Goal: Information Seeking & Learning: Learn about a topic

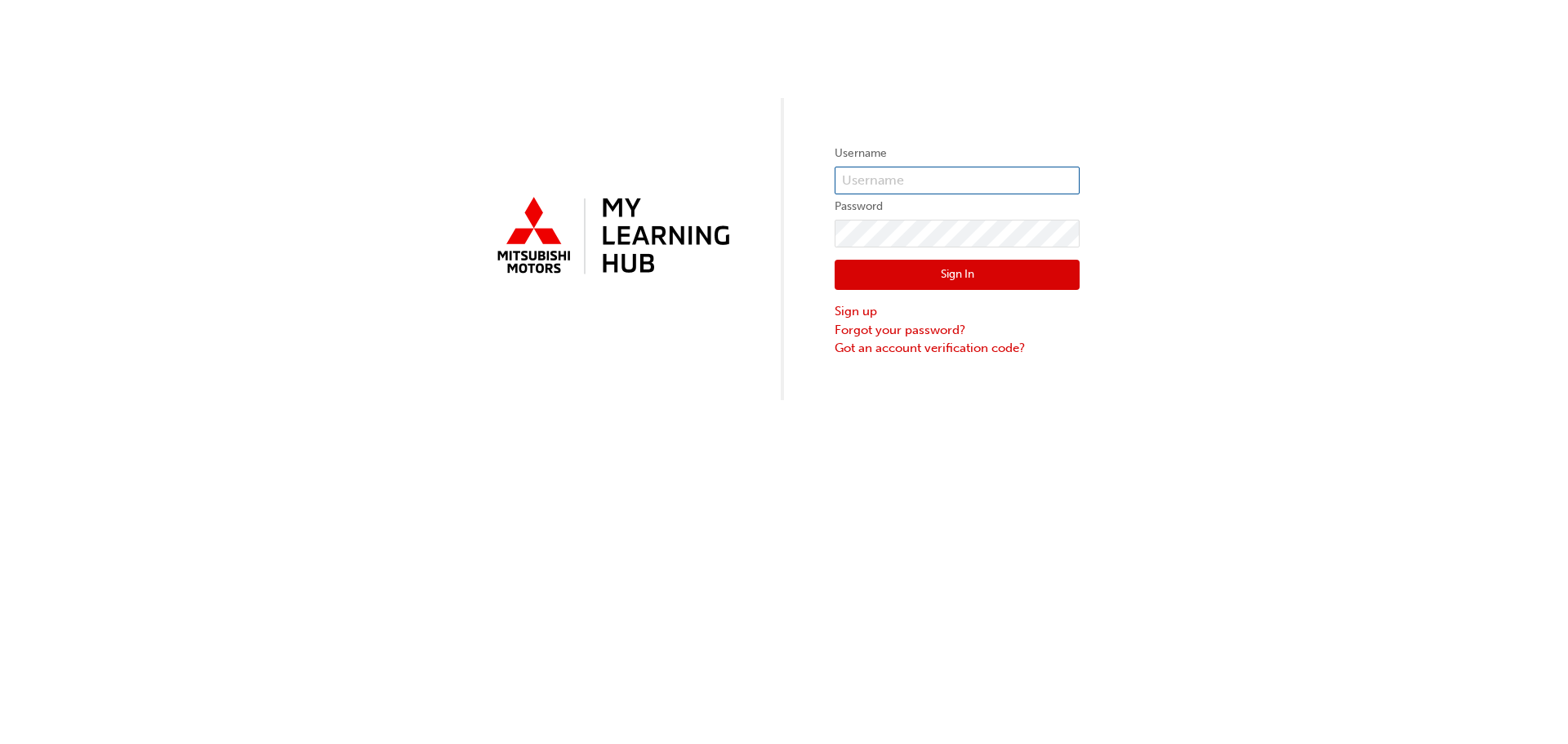
click at [884, 186] on input "text" at bounding box center [957, 180] width 245 height 27
type input "0005877228"
click button "Sign In" at bounding box center [957, 275] width 245 height 31
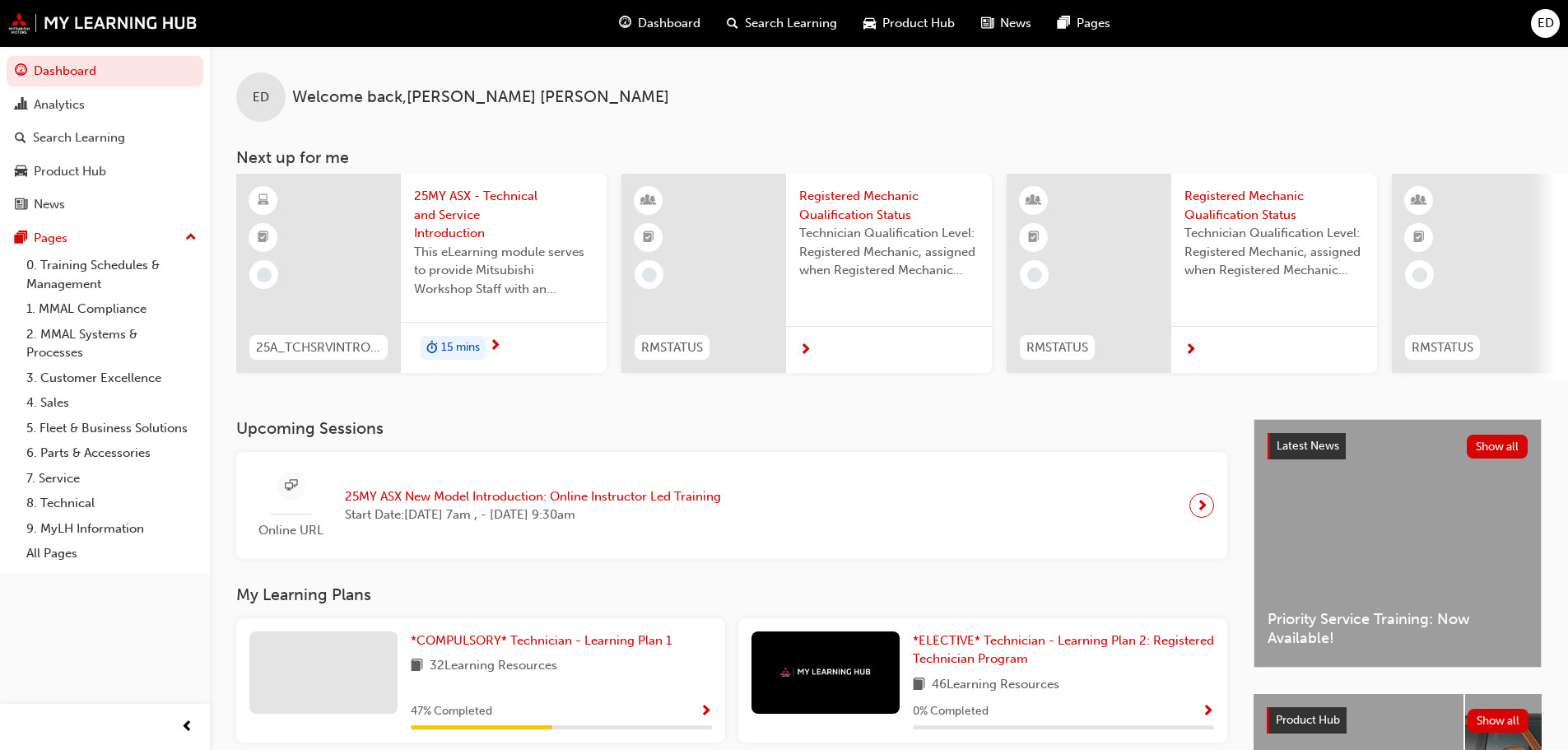
click at [468, 219] on span "25MY ASX - Technical and Service Introduction" at bounding box center [503, 215] width 179 height 56
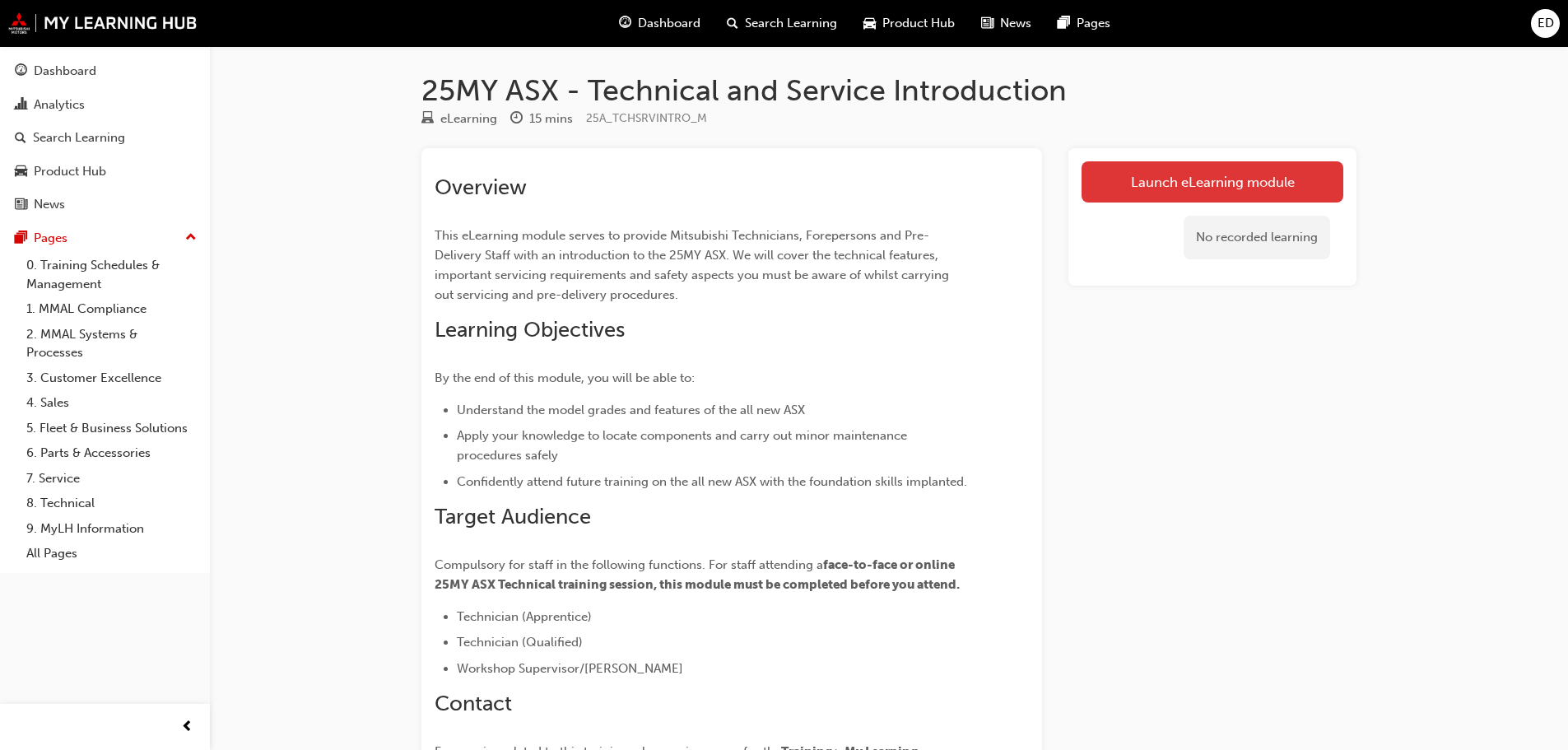
click at [1219, 177] on link "Launch eLearning module" at bounding box center [1213, 181] width 262 height 41
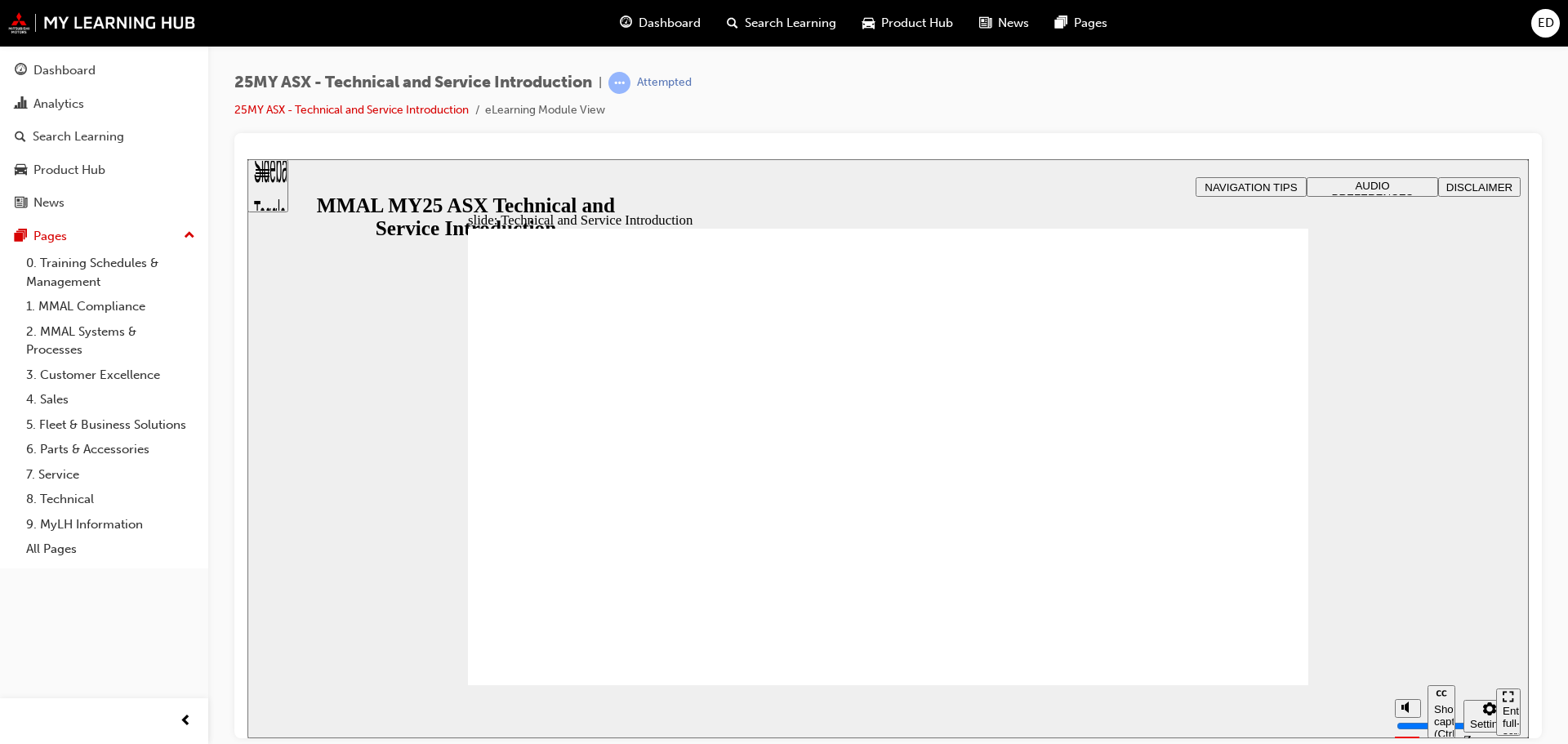
click at [1407, 334] on div "slide: Hello and welcome Rectangle B N Rectangle 2 Rectangle 3 Rectangle 1 Hell…" at bounding box center [889, 447] width 1282 height 579
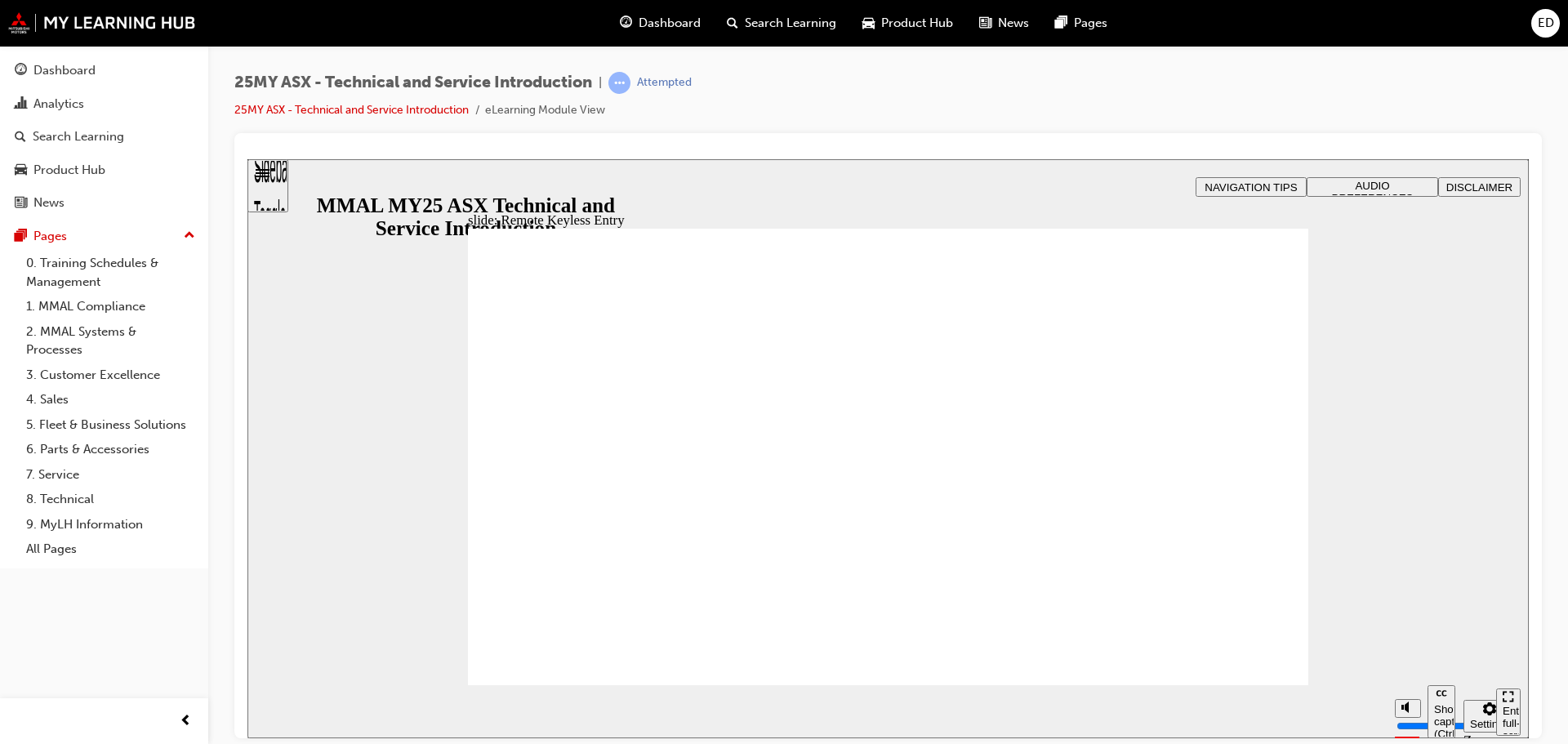
type input "21"
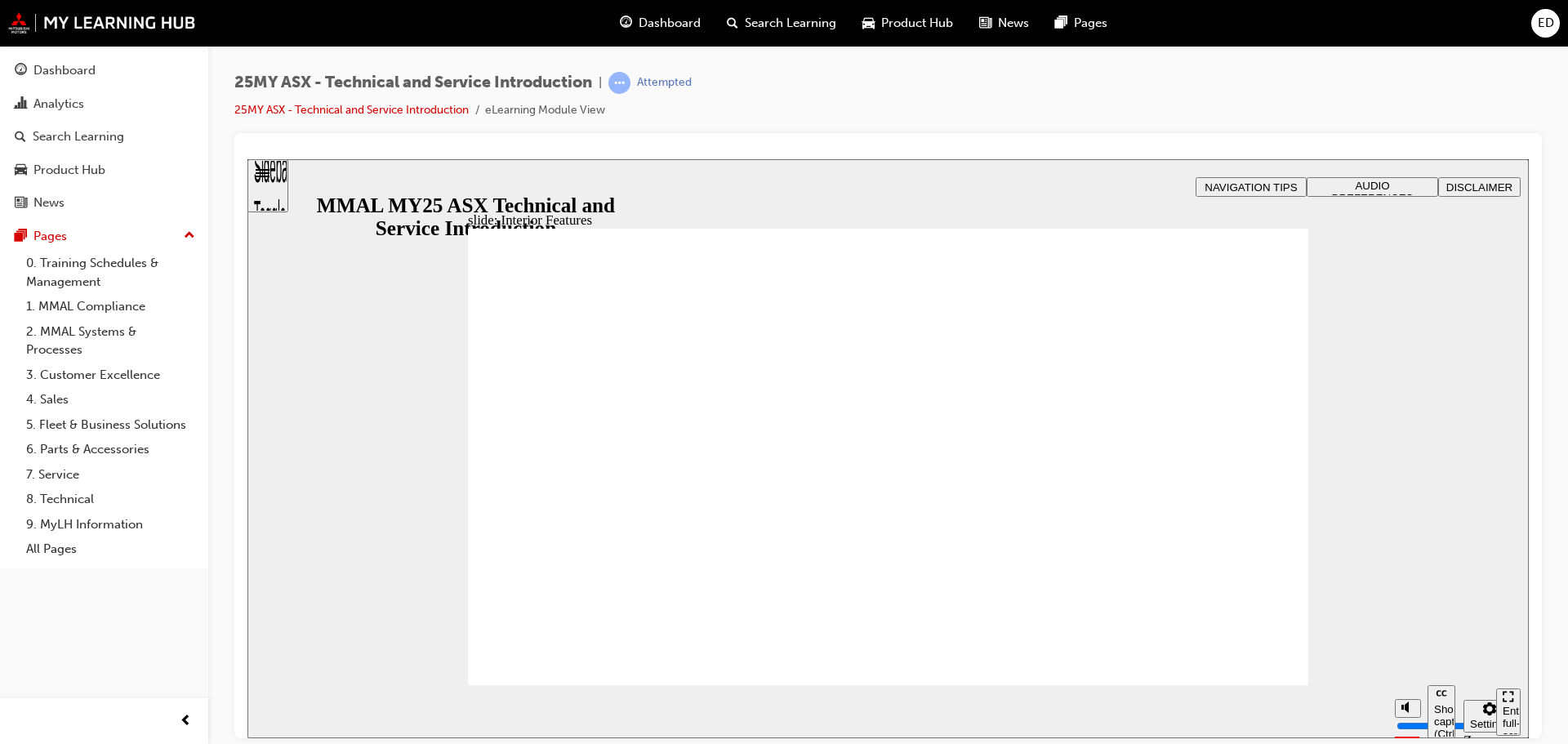
drag, startPoint x: 1190, startPoint y: 661, endPoint x: 1206, endPoint y: 623, distance: 41.2
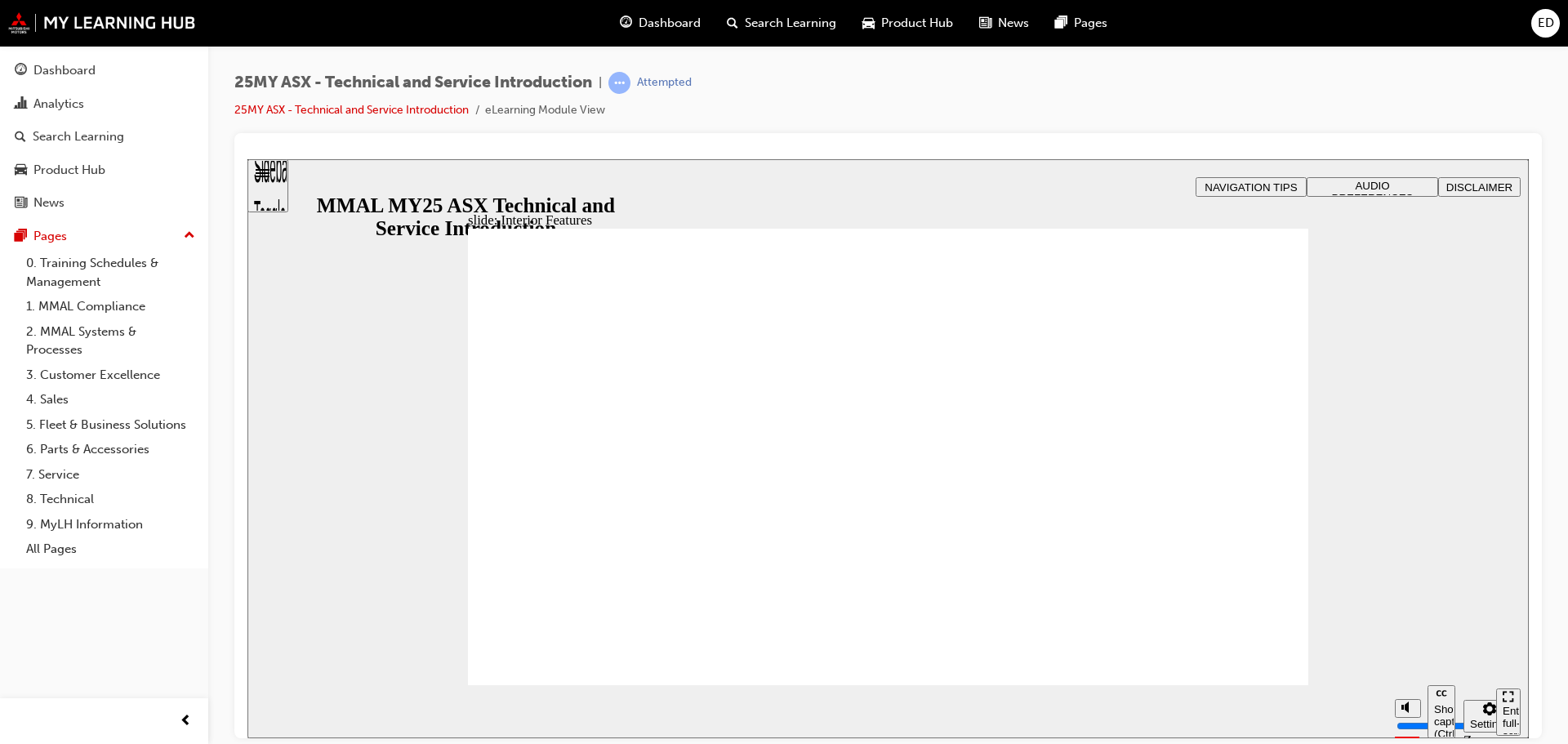
type input "17"
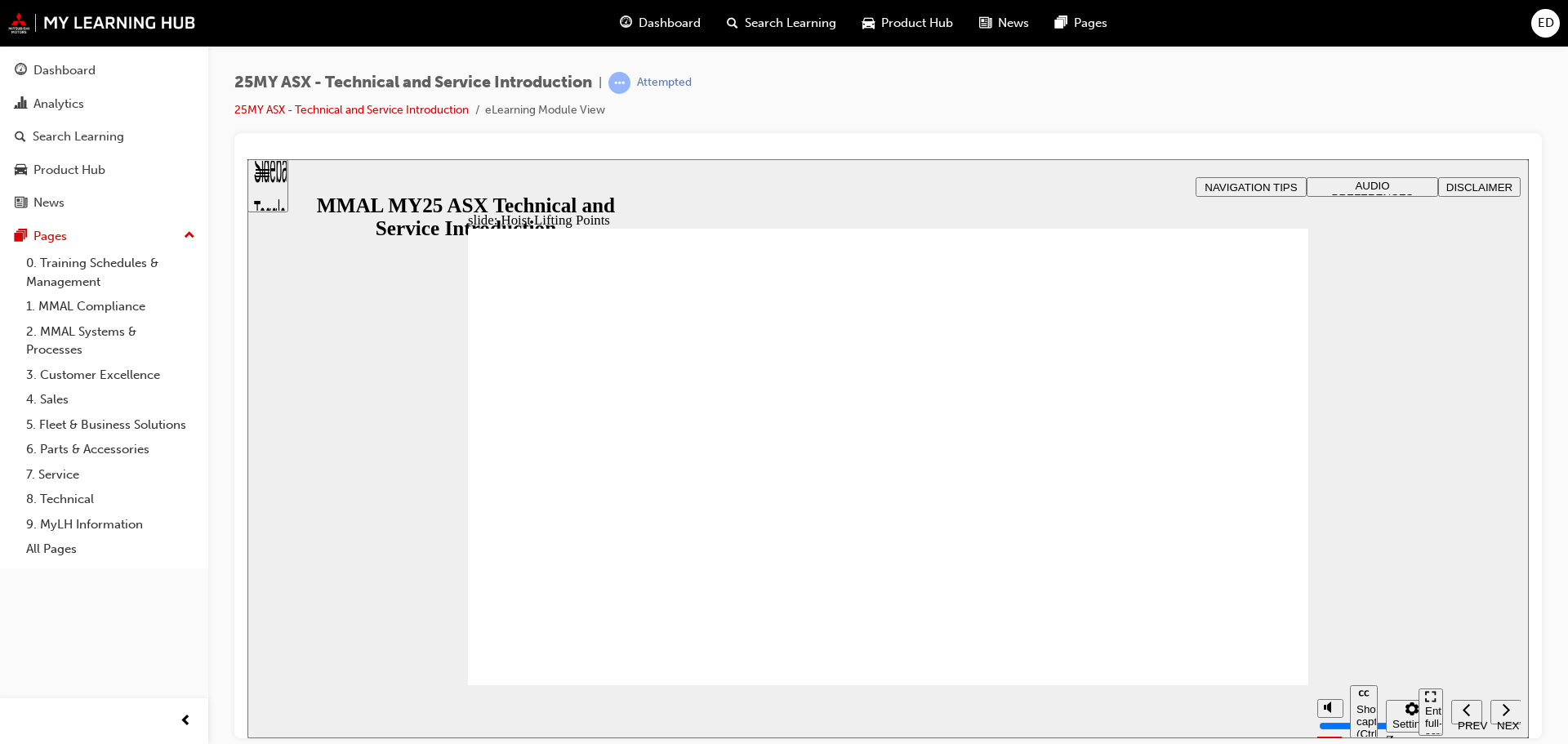
drag, startPoint x: 892, startPoint y: 375, endPoint x: 996, endPoint y: 436, distance: 120.6
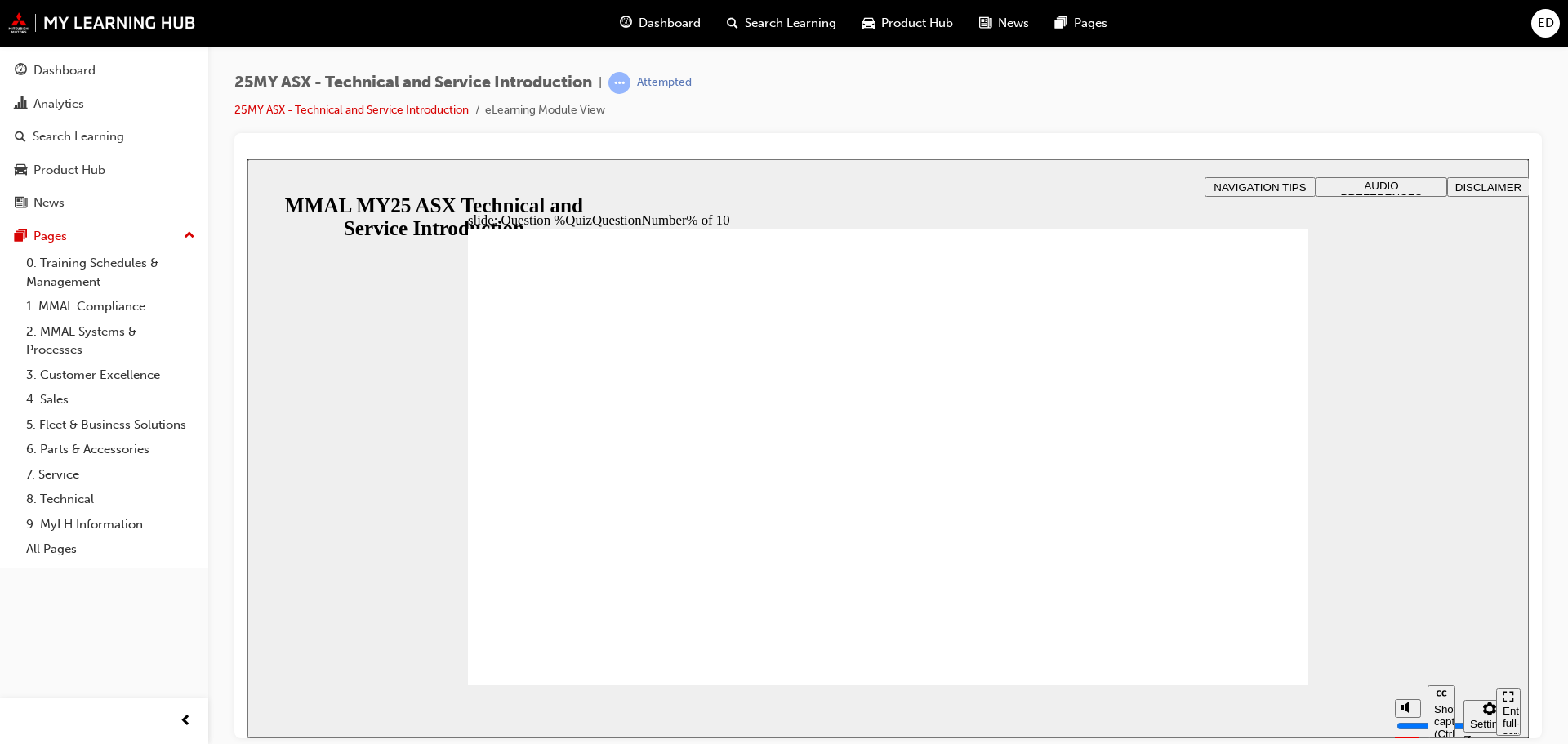
radio input "true"
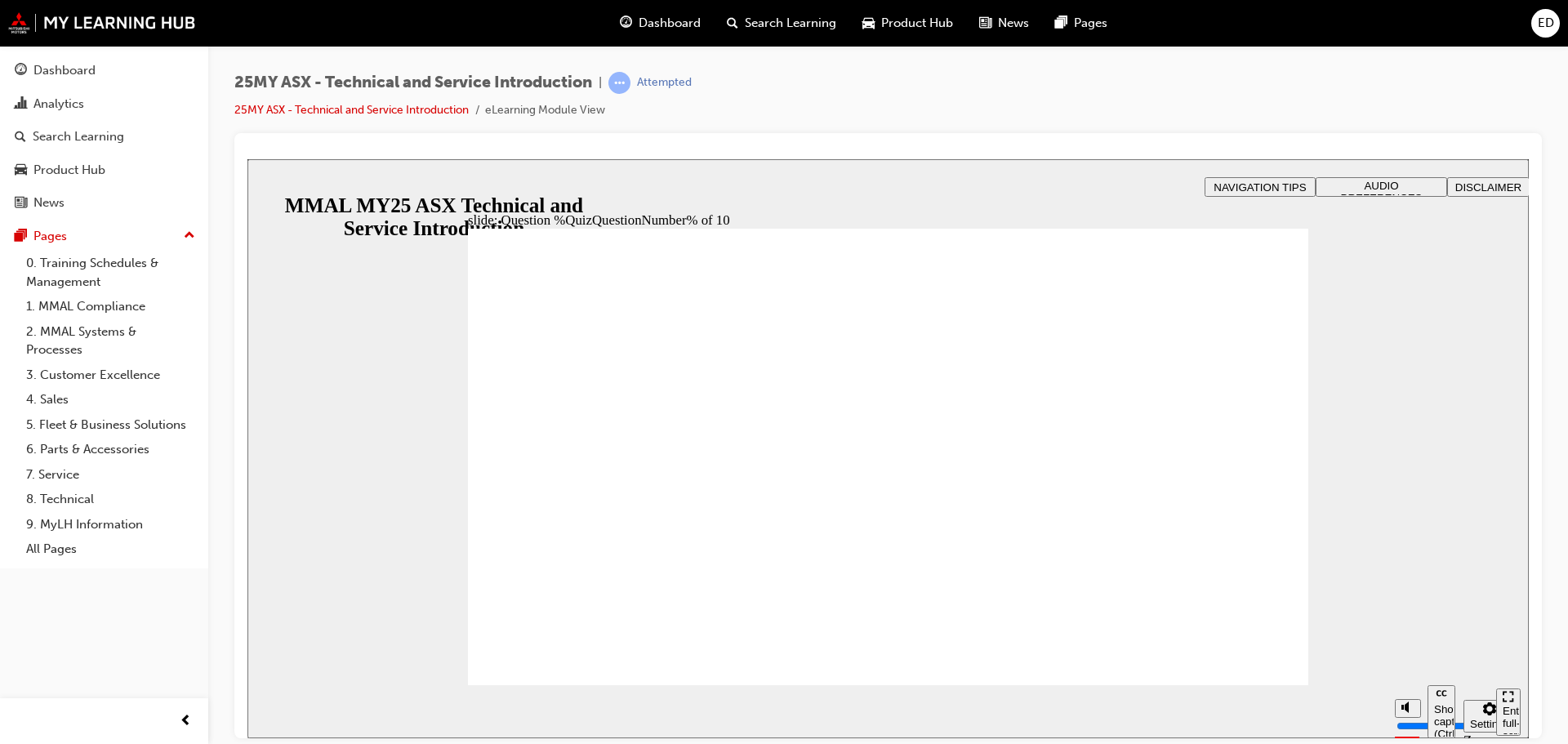
radio input "true"
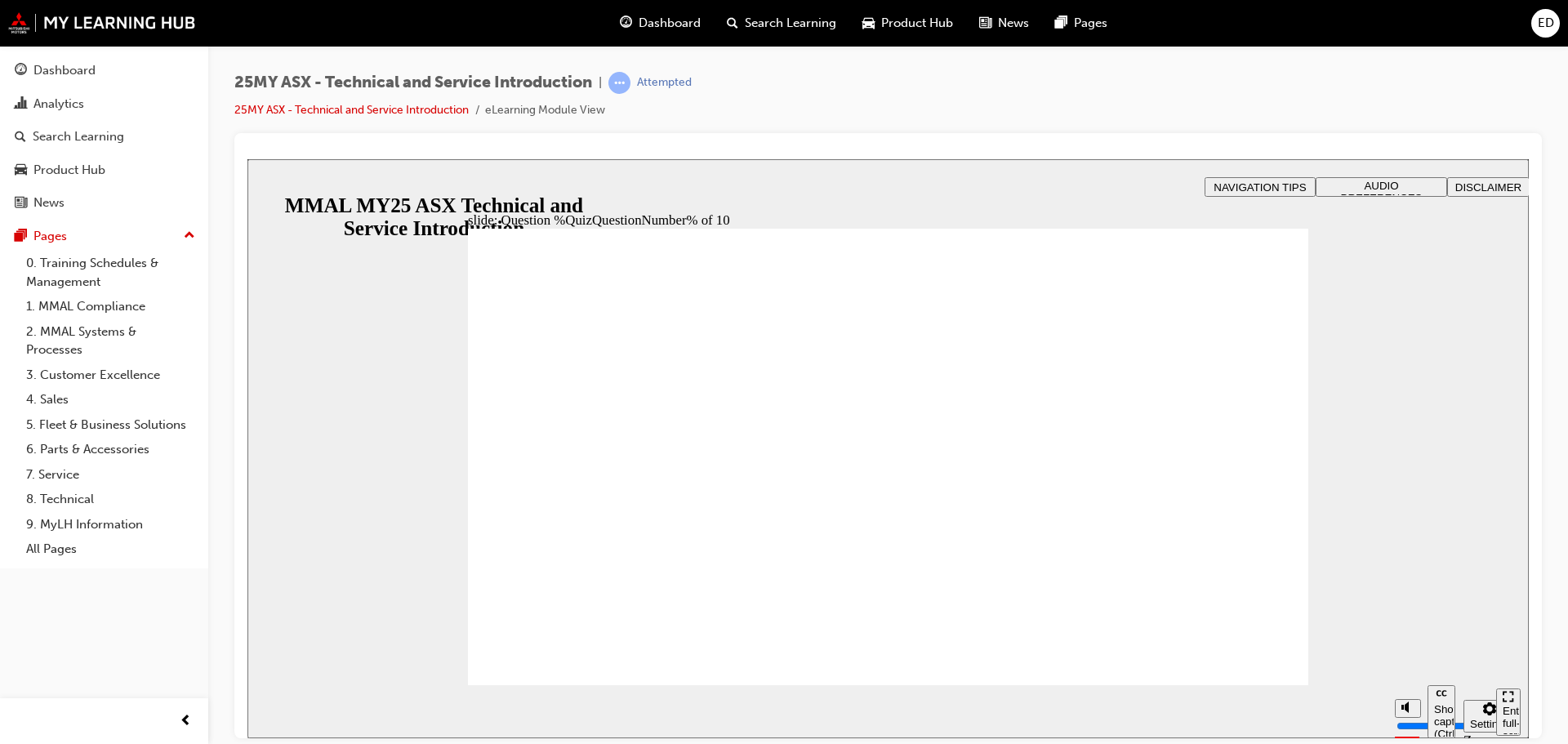
radio input "true"
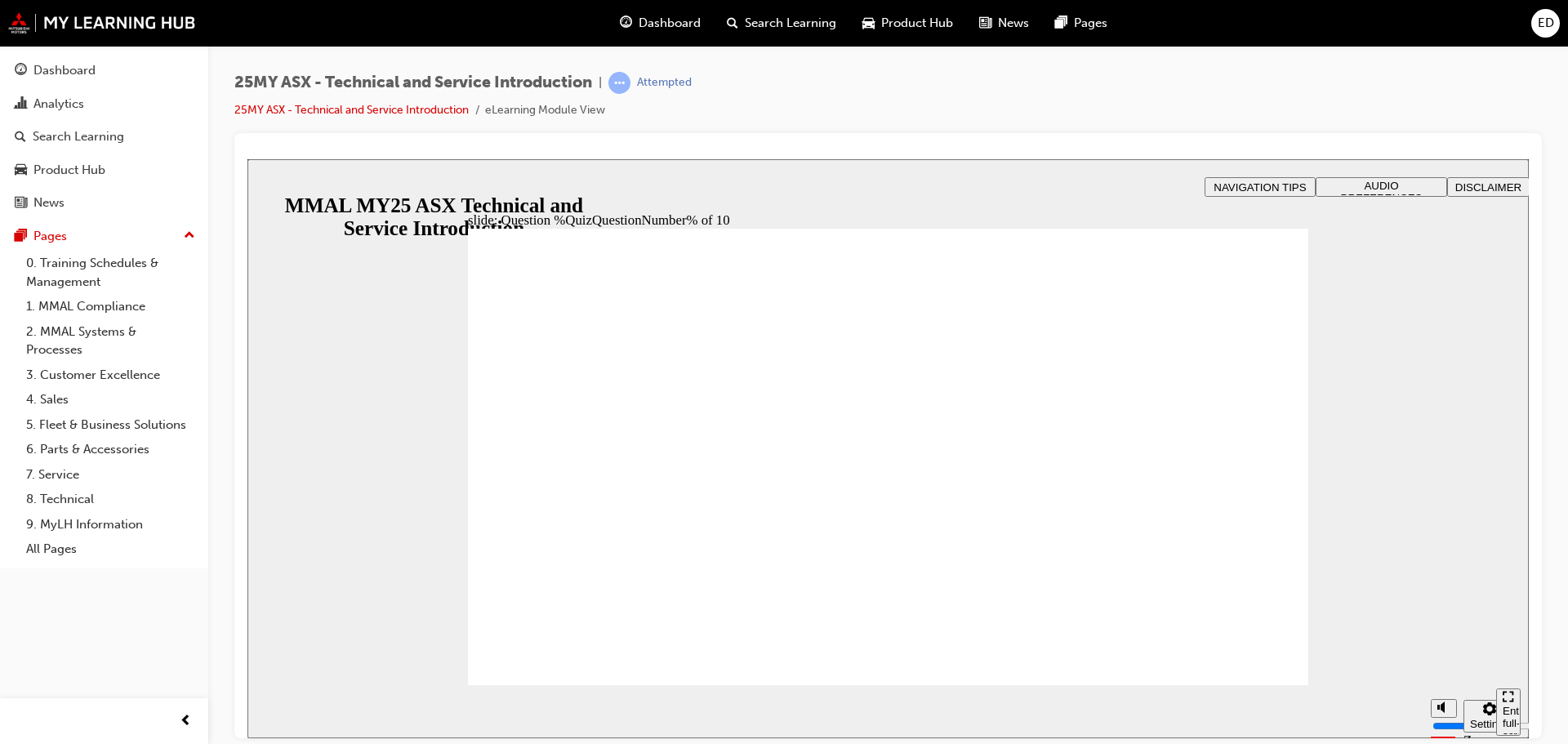
radio input "true"
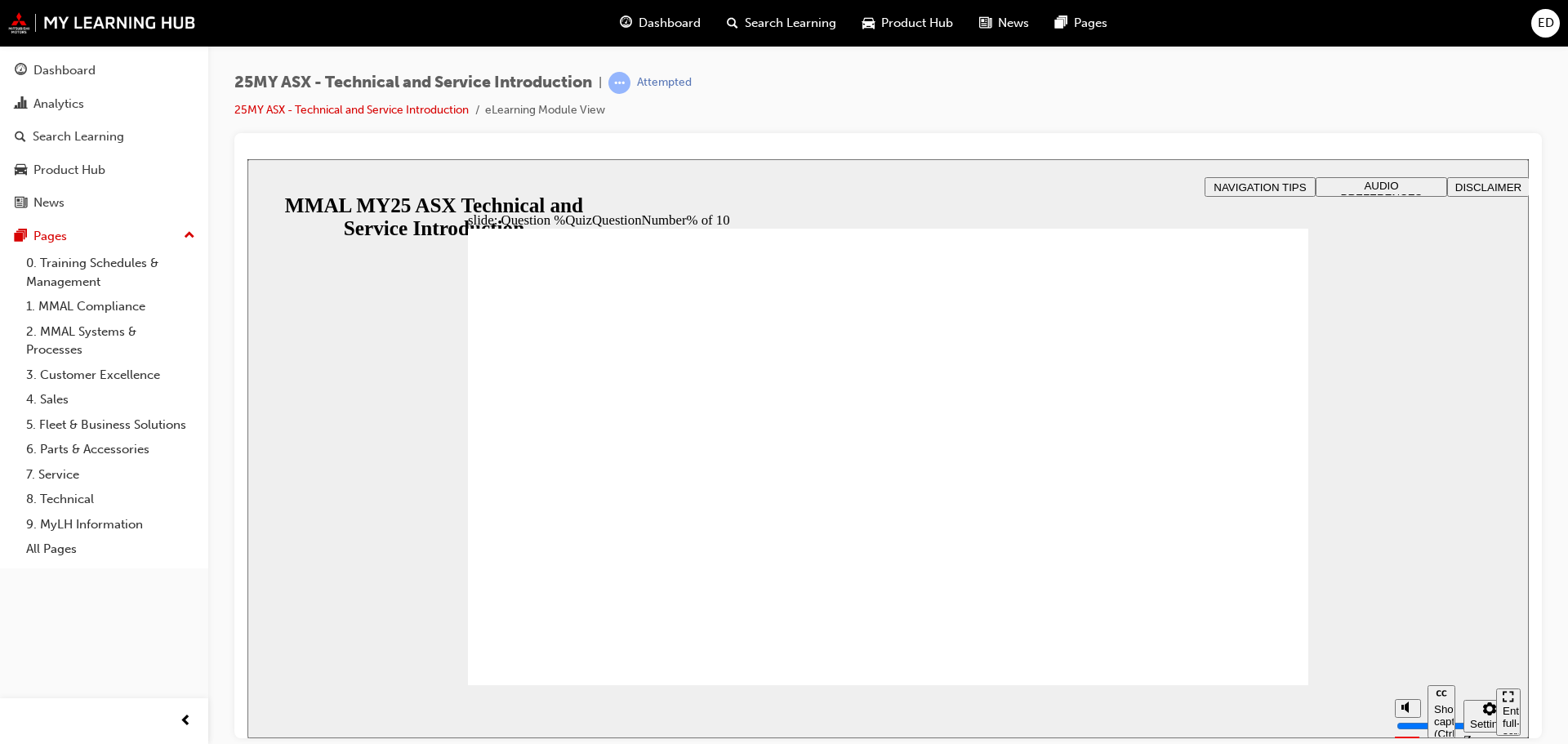
radio input "true"
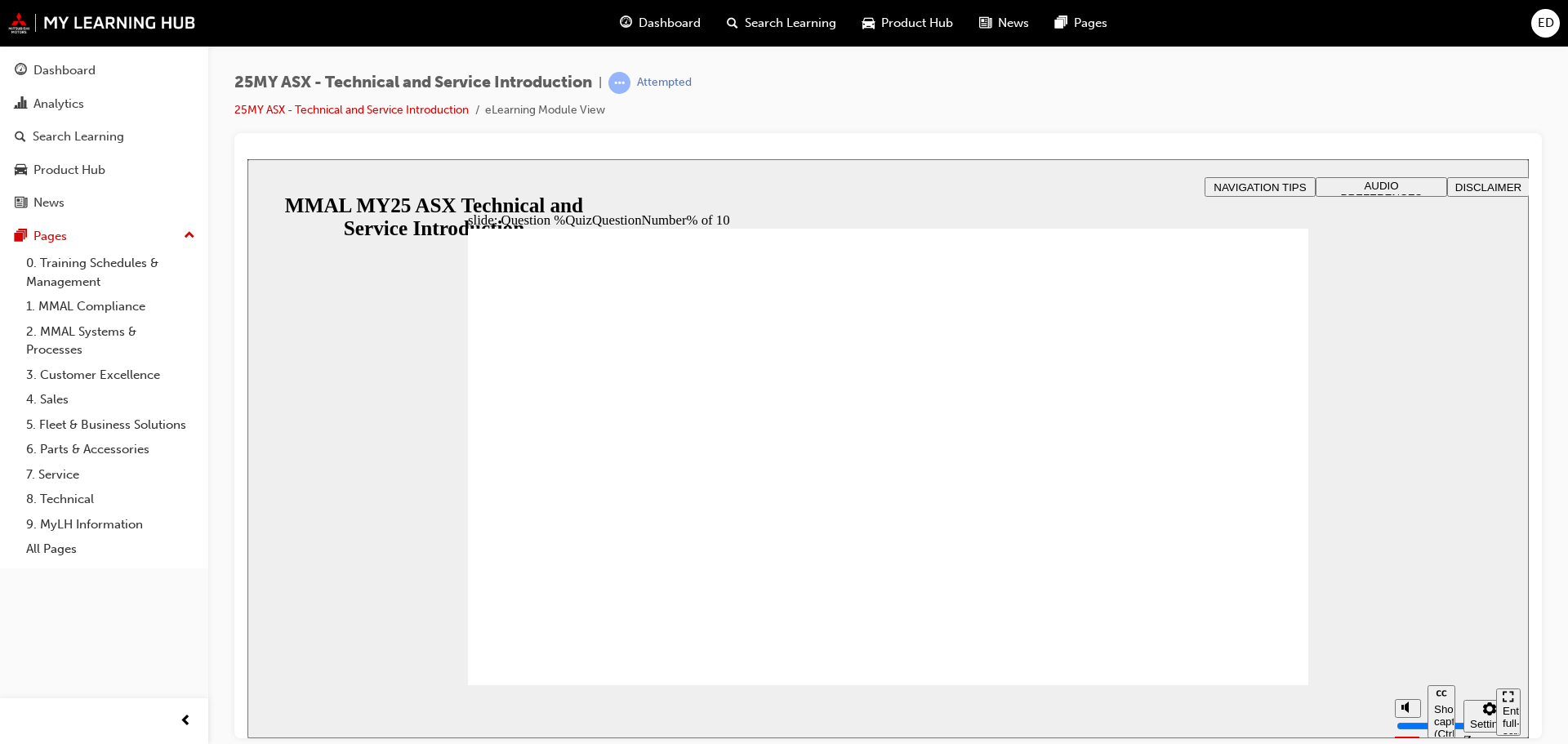
radio input "true"
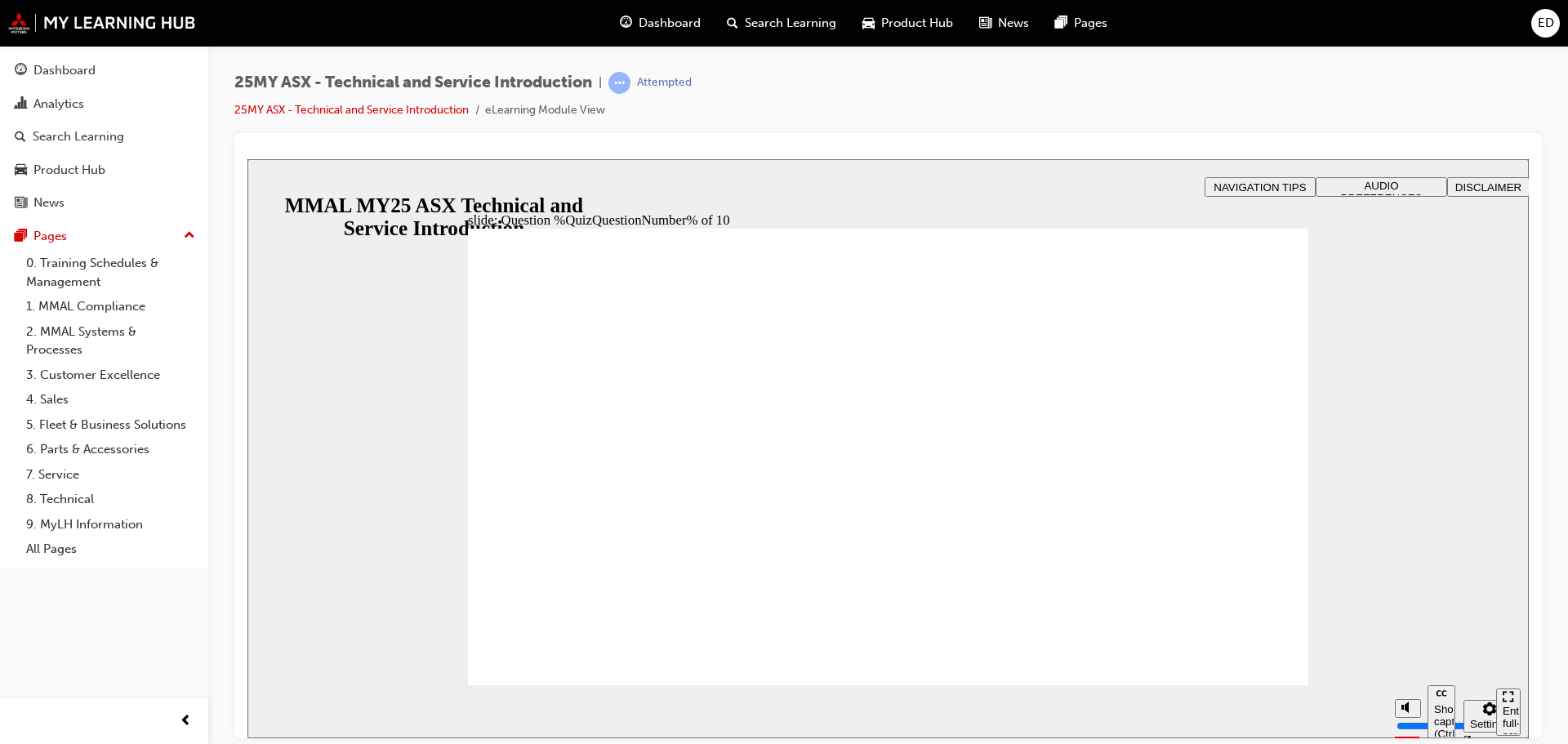
radio input "true"
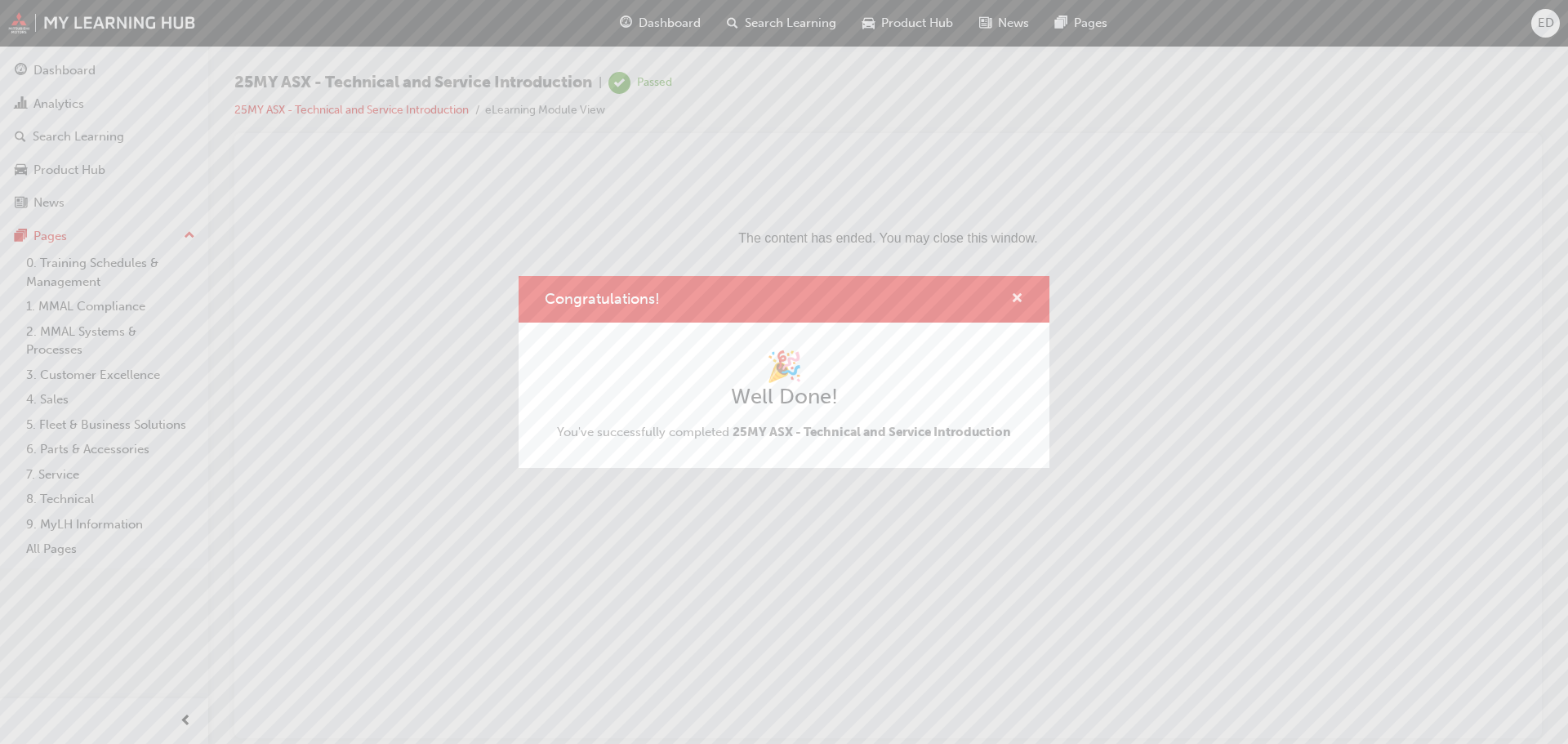
click at [1012, 297] on span "cross-icon" at bounding box center [1017, 299] width 12 height 15
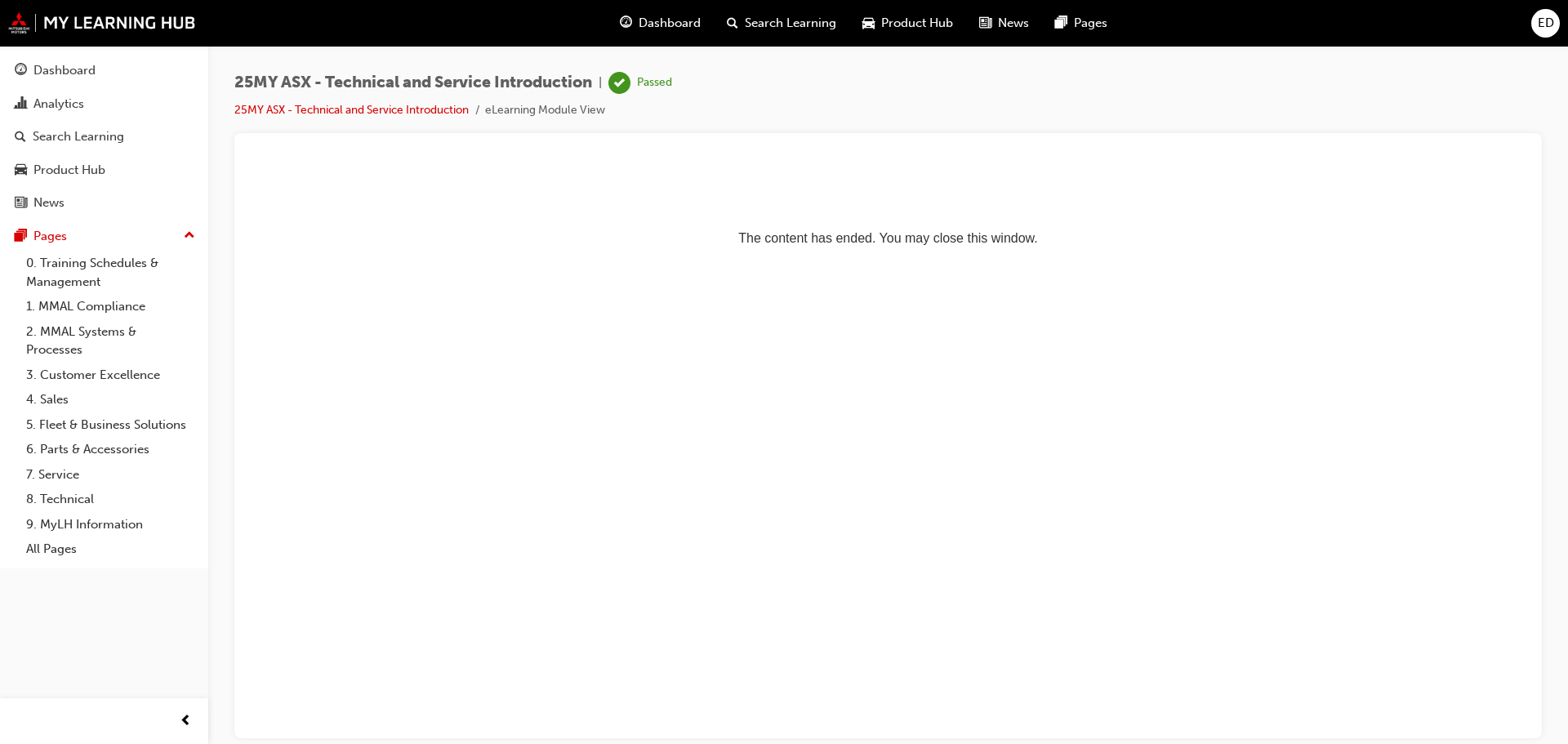
click at [676, 18] on span "Dashboard" at bounding box center [670, 24] width 62 height 19
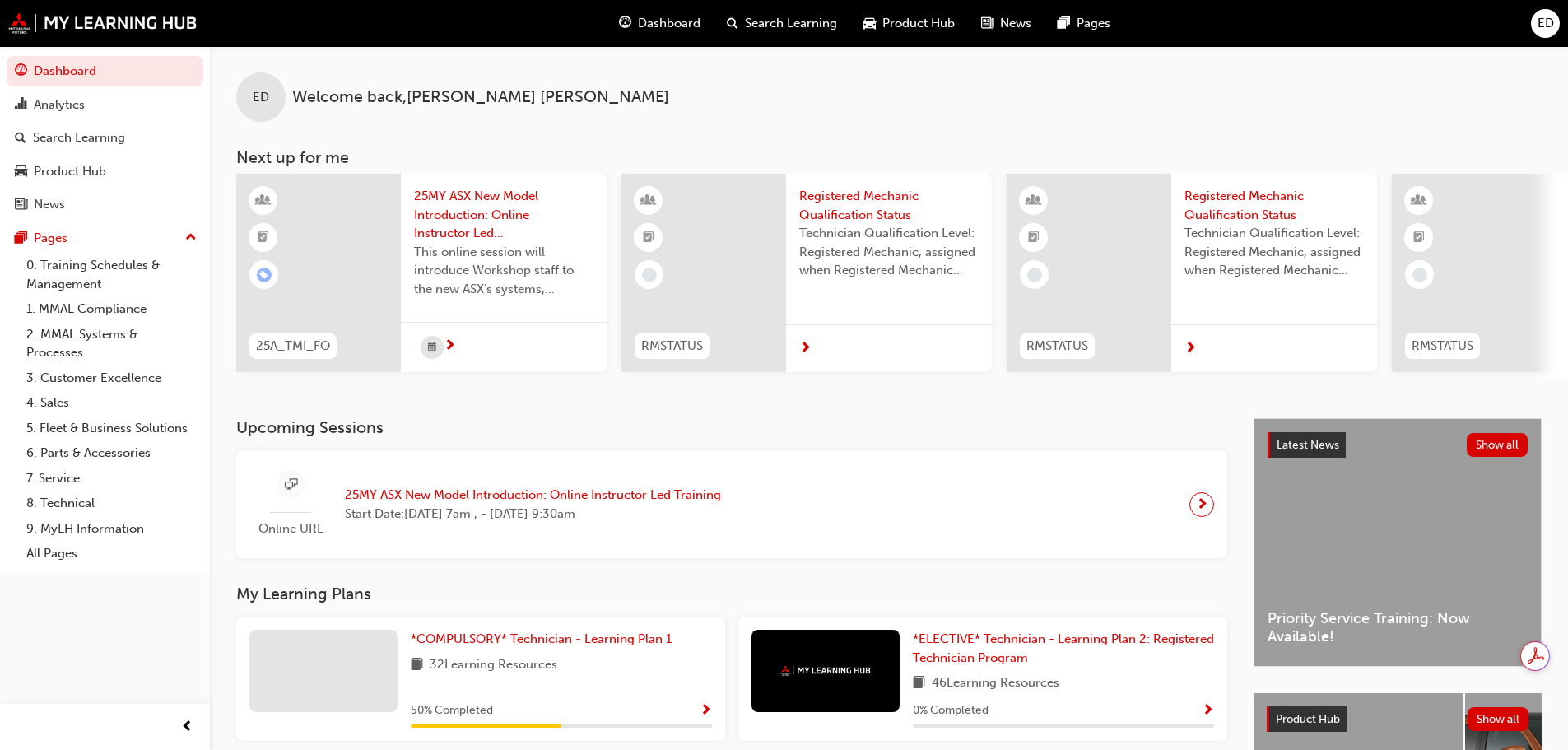
click at [460, 219] on span "25MY ASX New Model Introduction: Online Instructor Led Training" at bounding box center [503, 215] width 179 height 56
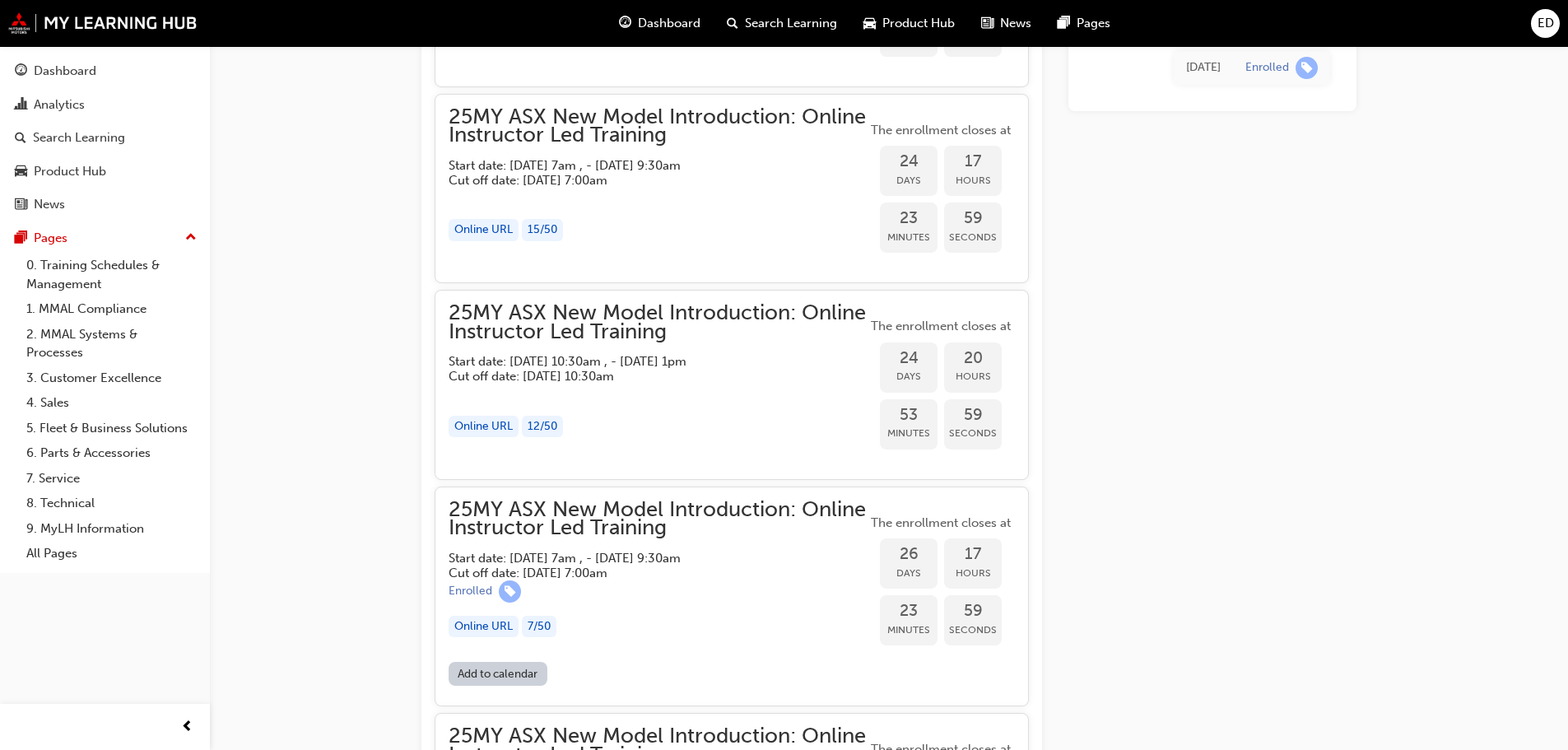
scroll to position [2036, 0]
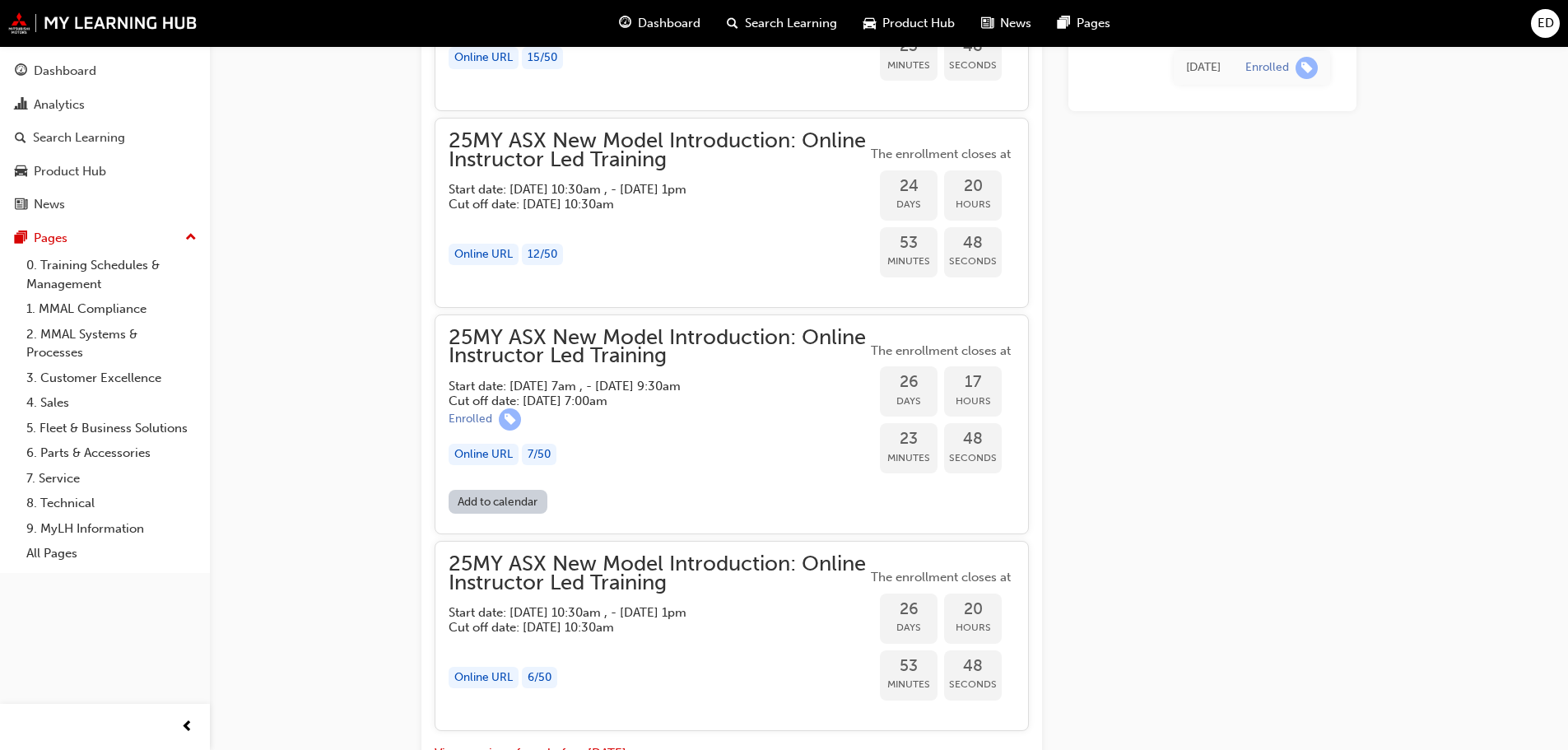
click at [578, 354] on span "25MY ASX New Model Introduction: Online Instructor Led Training" at bounding box center [657, 347] width 418 height 37
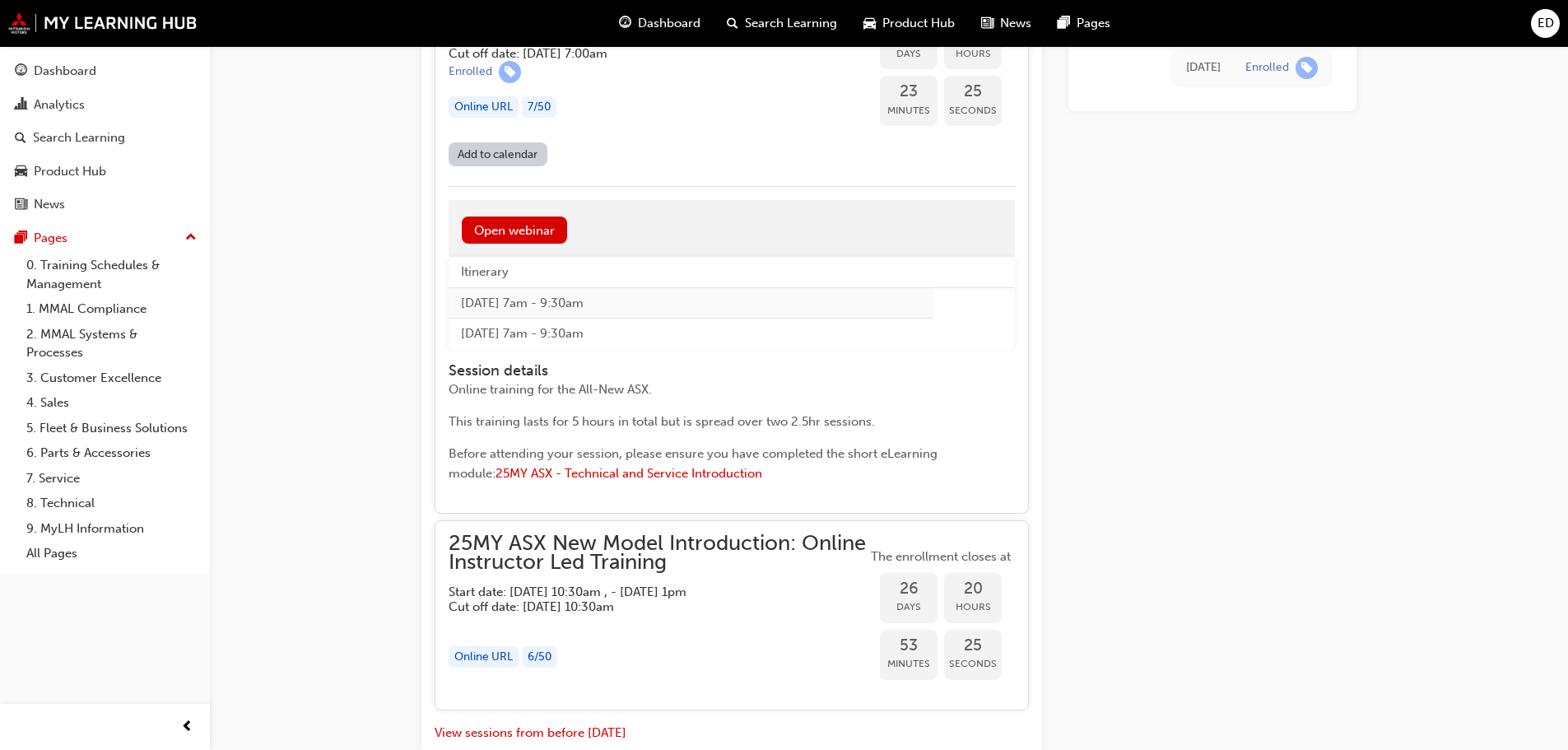
scroll to position [2482, 0]
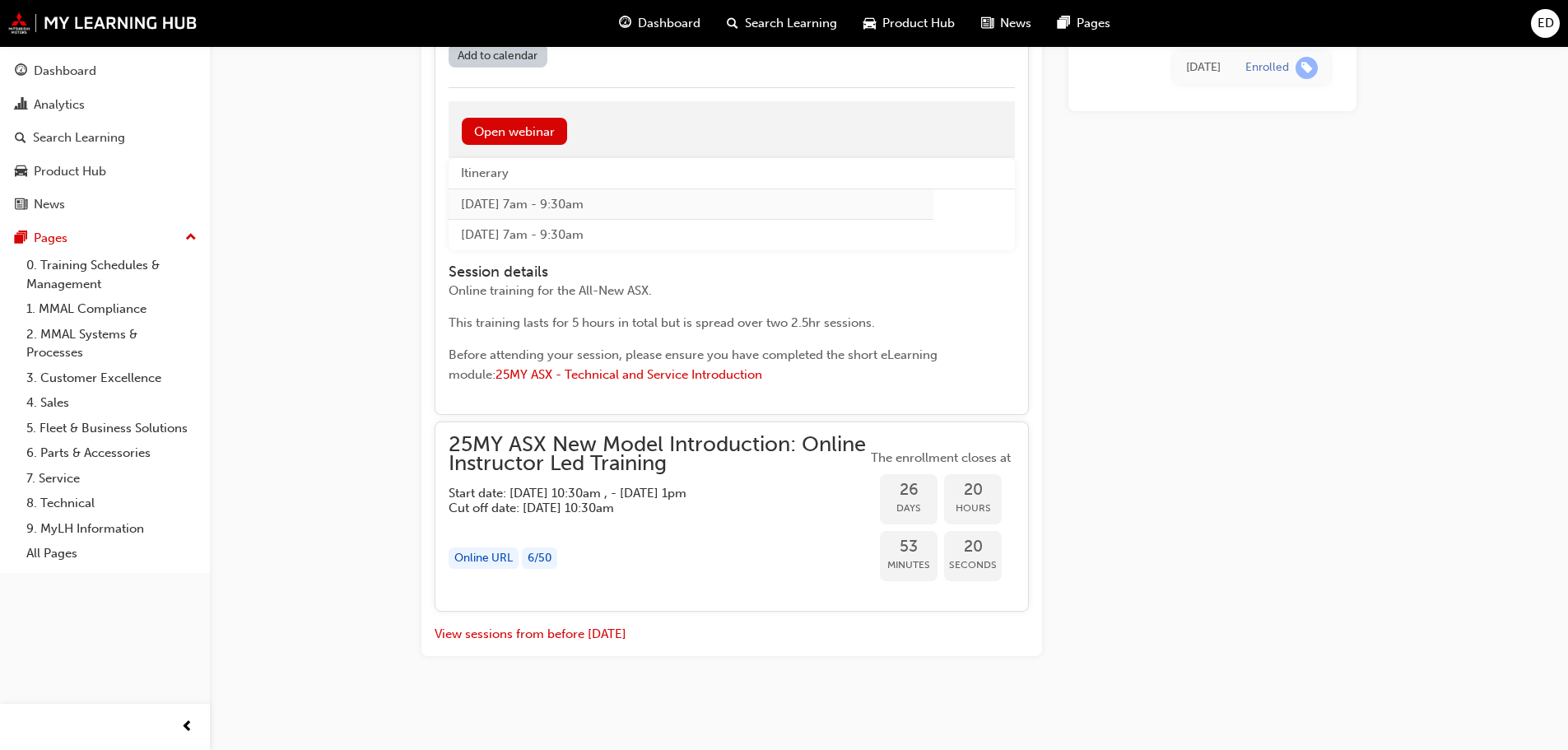
click at [570, 502] on h5 "Cut off date: [DATE] 10:30am" at bounding box center [644, 508] width 392 height 15
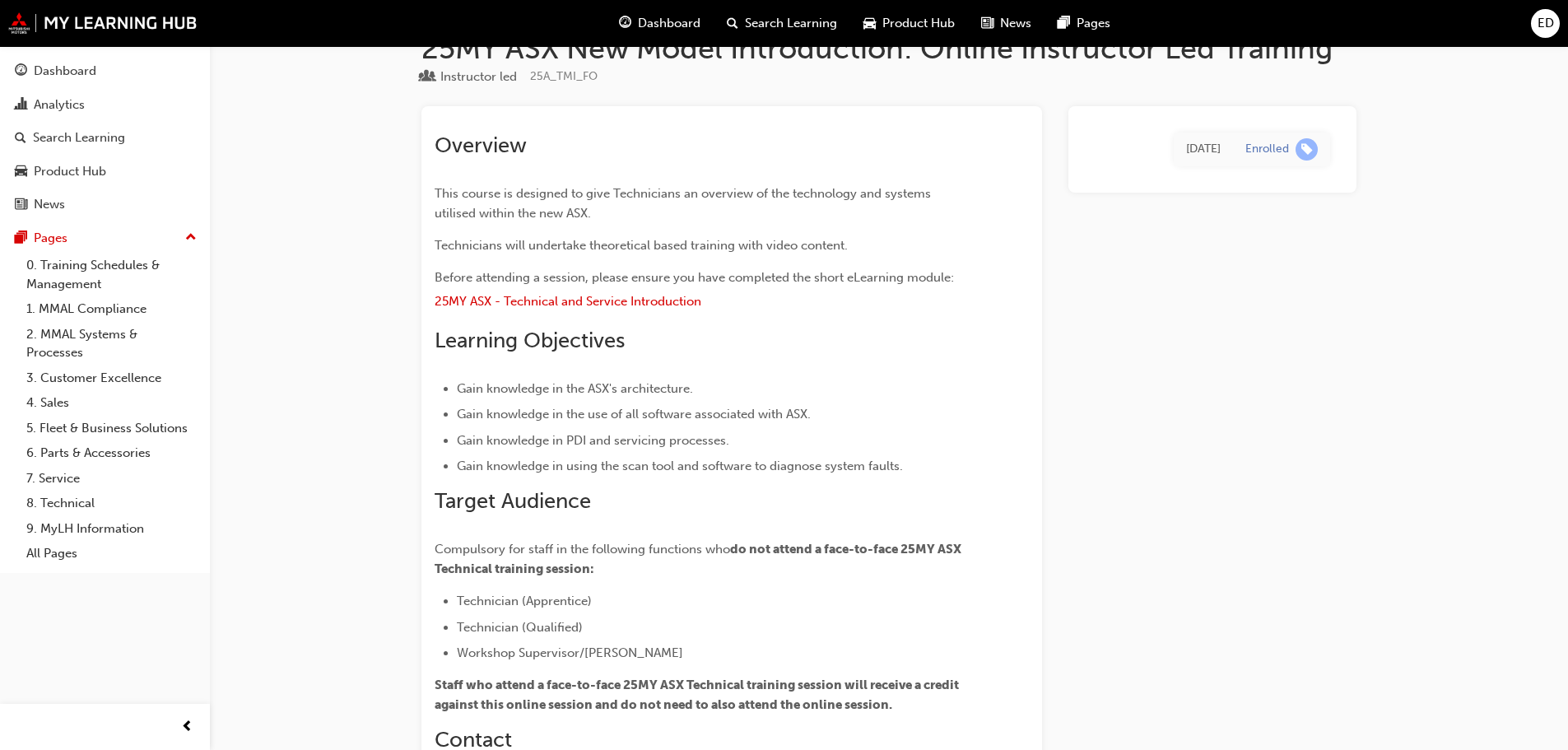
scroll to position [0, 0]
